Goal: Obtain resource: Download file/media

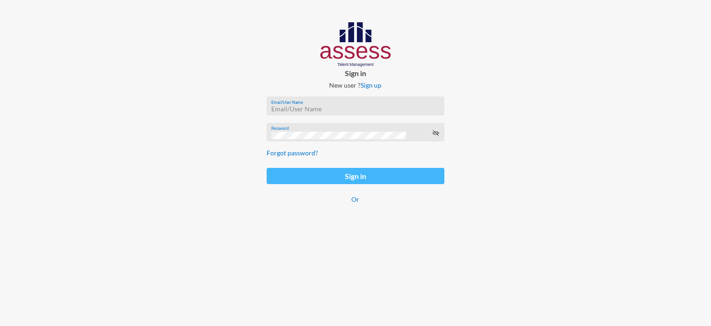
type input "afnan.aboelwafa@assesstm.com"
click at [352, 181] on button "Sign in" at bounding box center [356, 176] width 178 height 16
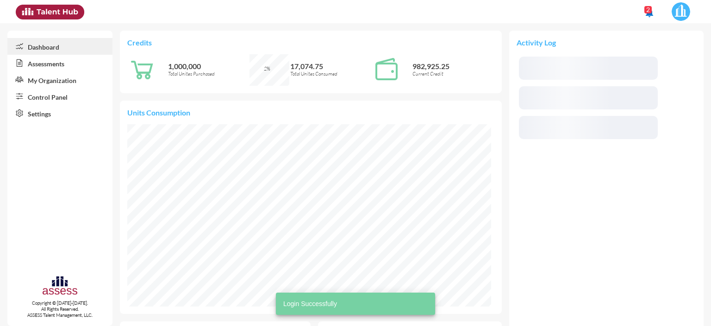
scroll to position [83, 167]
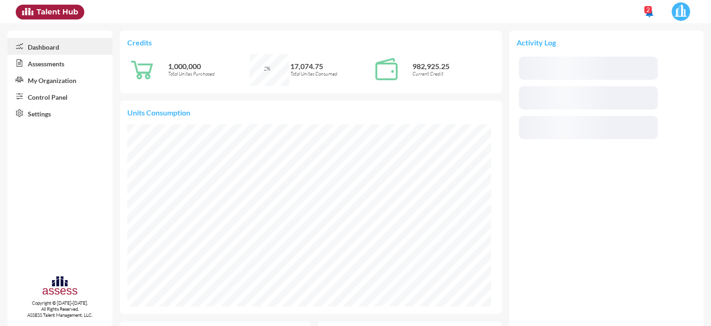
click at [48, 94] on link "Control Panel" at bounding box center [59, 96] width 105 height 17
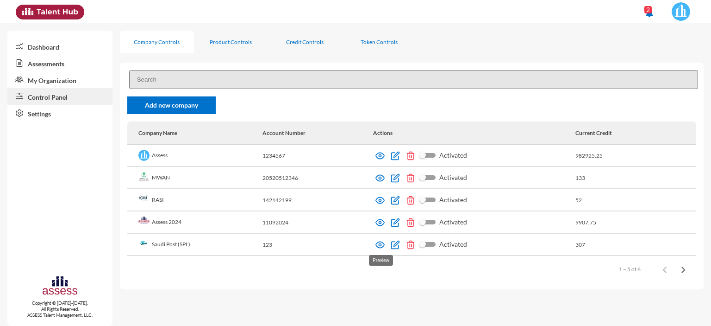
click at [382, 244] on img at bounding box center [380, 244] width 9 height 9
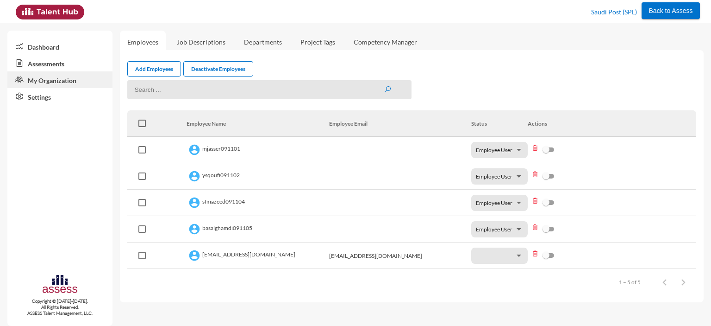
click at [47, 63] on link "Assessments" at bounding box center [59, 63] width 105 height 17
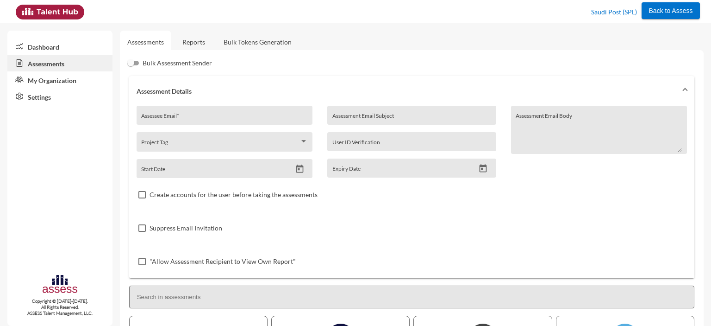
click at [201, 43] on link "Reports" at bounding box center [194, 42] width 38 height 23
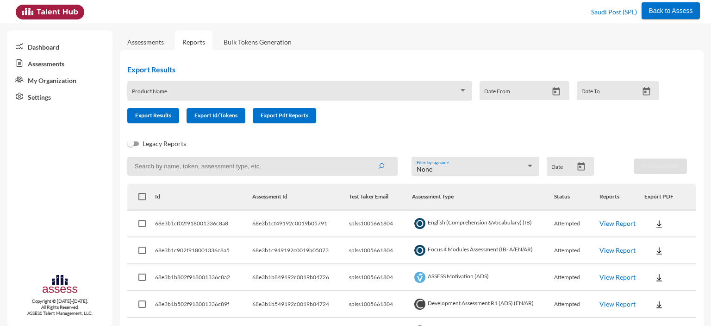
click at [192, 162] on input at bounding box center [262, 166] width 271 height 19
paste input "SPLSS1005661804"
type input "SPLSS1005661804"
click at [366, 157] on button "submit" at bounding box center [381, 165] width 30 height 17
click at [197, 94] on span at bounding box center [295, 93] width 327 height 7
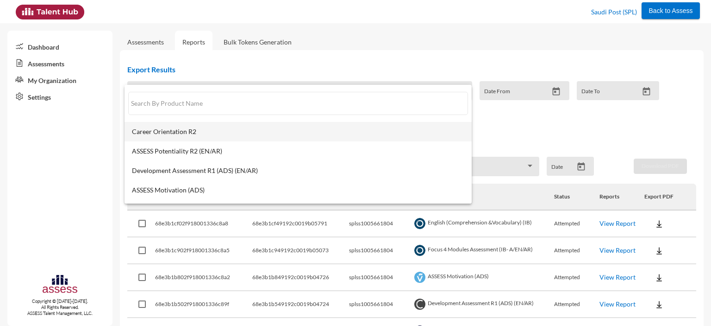
click at [191, 132] on span "Career Orientation R2" at bounding box center [298, 131] width 333 height 7
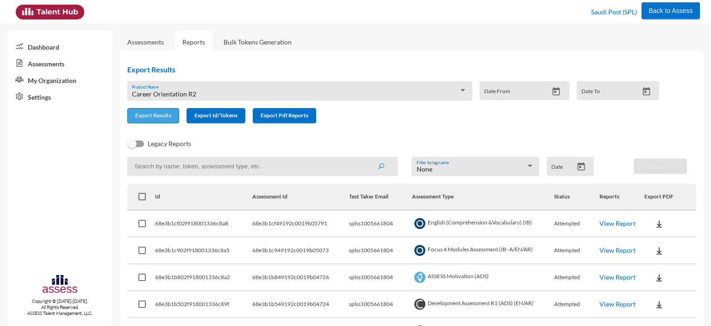
click at [153, 117] on span "Export Results" at bounding box center [153, 115] width 36 height 7
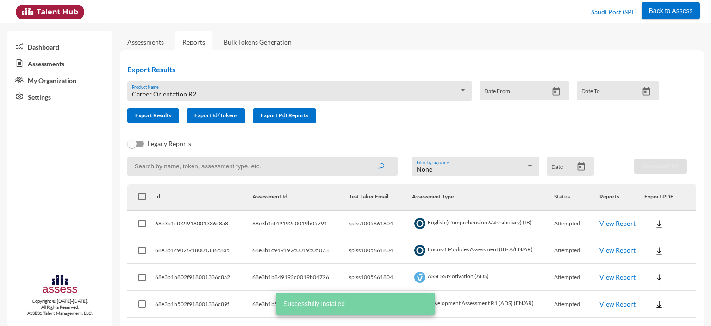
click at [206, 88] on div "Career Orientation R2 Product Name" at bounding box center [299, 93] width 335 height 14
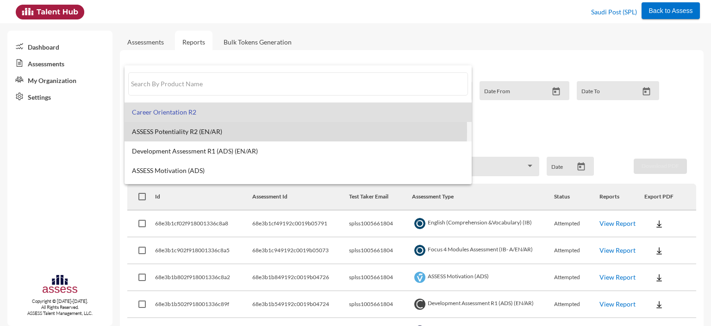
click at [179, 131] on span "ASSESS Potentiality R2 (EN/AR)" at bounding box center [298, 131] width 333 height 7
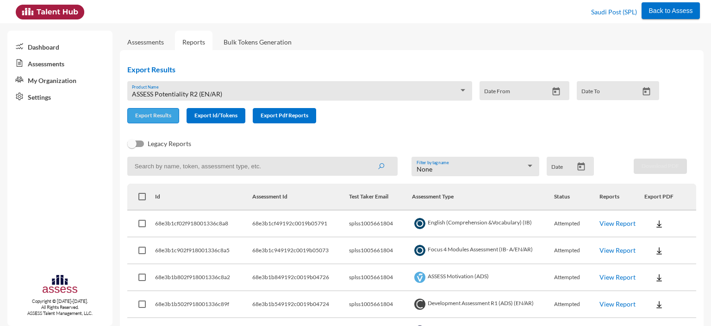
click at [157, 122] on button "Export Results" at bounding box center [153, 115] width 52 height 15
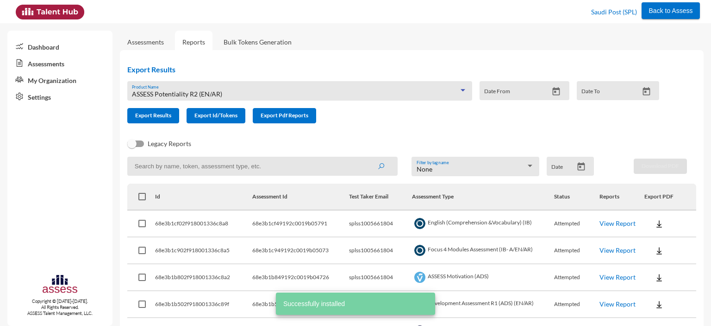
click at [237, 95] on div "ASSESS Potentiality R2 (EN/AR)" at bounding box center [295, 93] width 327 height 7
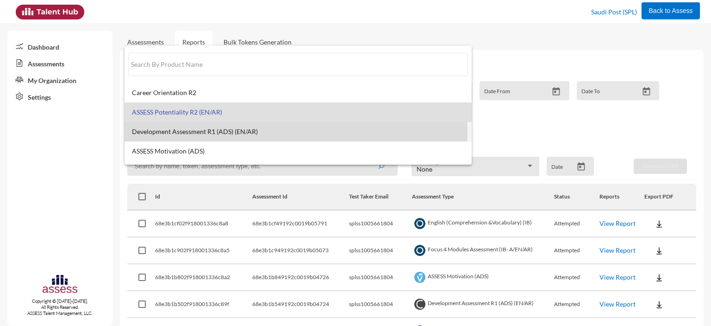
click at [194, 134] on span "Development Assessment R1 (ADS) (EN/AR)" at bounding box center [298, 131] width 333 height 7
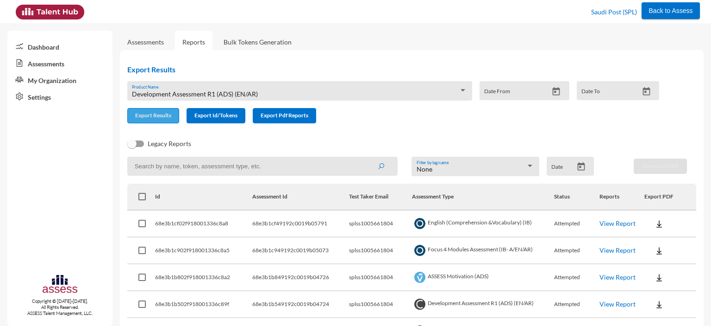
click at [153, 120] on button "Export Results" at bounding box center [153, 115] width 52 height 15
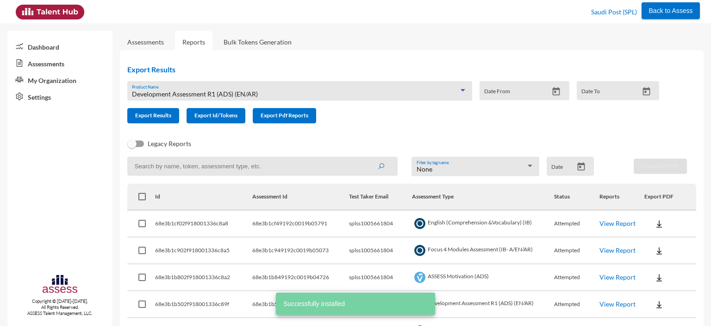
click at [189, 91] on span "Development Assessment R1 (ADS) (EN/AR)" at bounding box center [195, 94] width 126 height 8
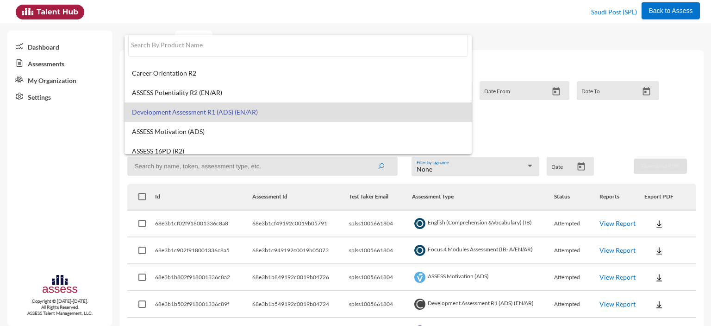
scroll to position [7, 0]
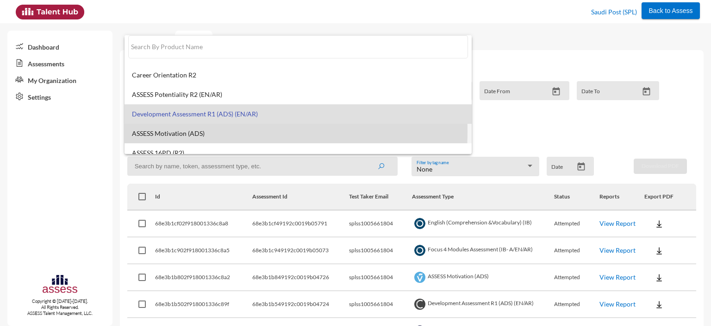
click at [187, 131] on span "ASSESS Motivation (ADS)" at bounding box center [298, 133] width 333 height 7
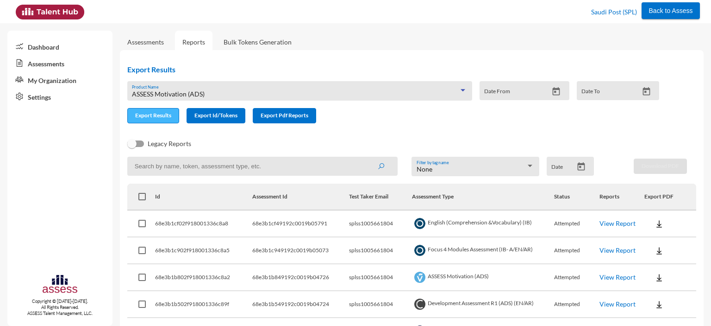
click at [146, 116] on span "Export Results" at bounding box center [153, 115] width 36 height 7
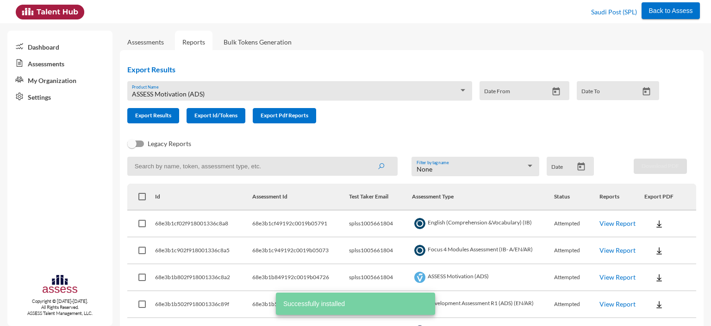
click at [202, 88] on div "ASSESS Motivation (ADS) Product Name" at bounding box center [299, 93] width 335 height 14
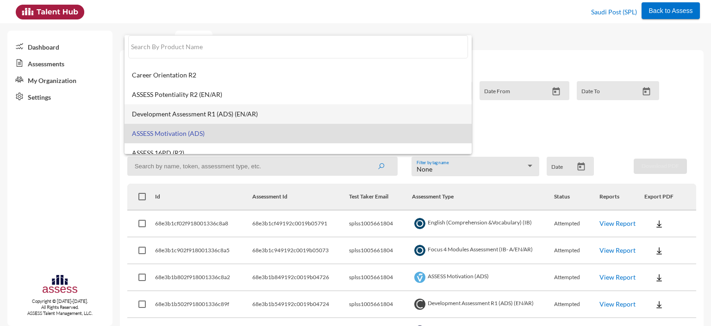
scroll to position [74, 0]
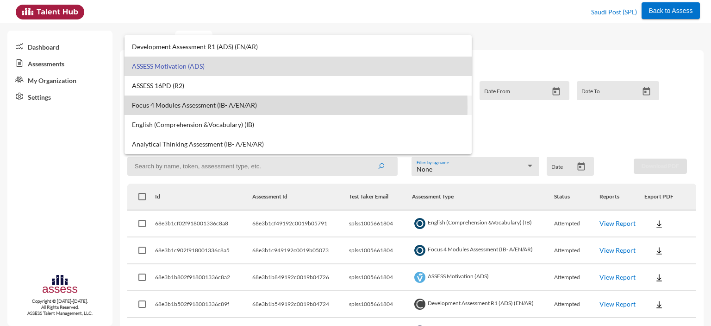
click at [186, 107] on span "Focus 4 Modules Assessment (IB- A/EN/AR)" at bounding box center [298, 104] width 333 height 7
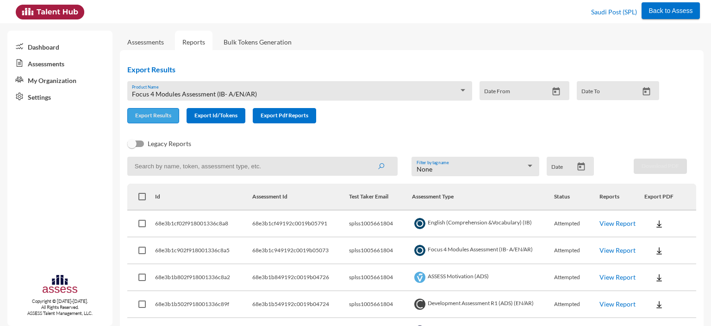
click at [144, 118] on span "Export Results" at bounding box center [153, 115] width 36 height 7
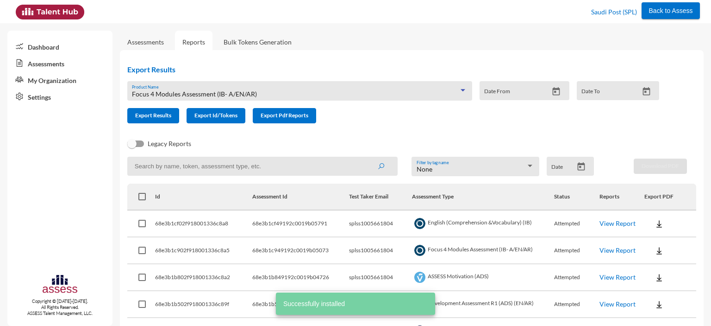
click at [198, 95] on span "Focus 4 Modules Assessment (IB- A/EN/AR)" at bounding box center [194, 94] width 125 height 8
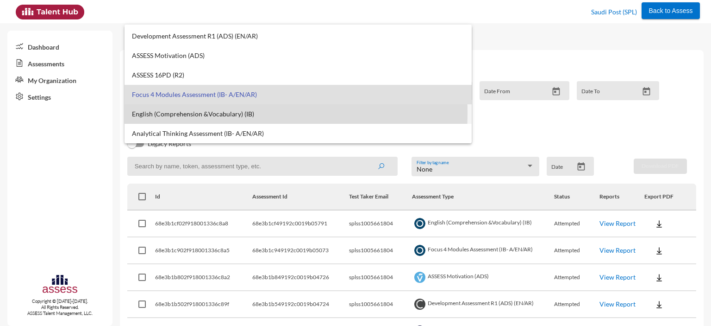
click at [175, 113] on span "English (Comprehension &Vocabulary) (IB)" at bounding box center [298, 113] width 333 height 7
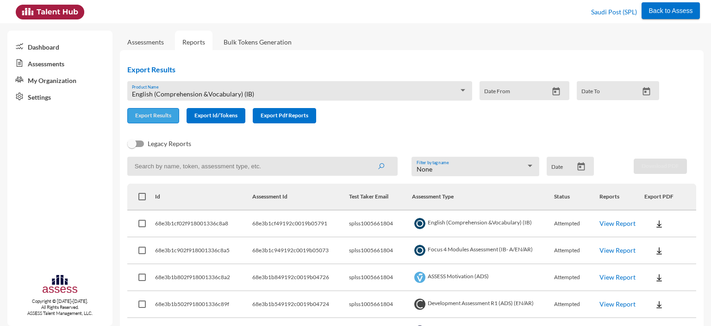
click at [148, 112] on button "Export Results" at bounding box center [153, 115] width 52 height 15
